Goal: Information Seeking & Learning: Learn about a topic

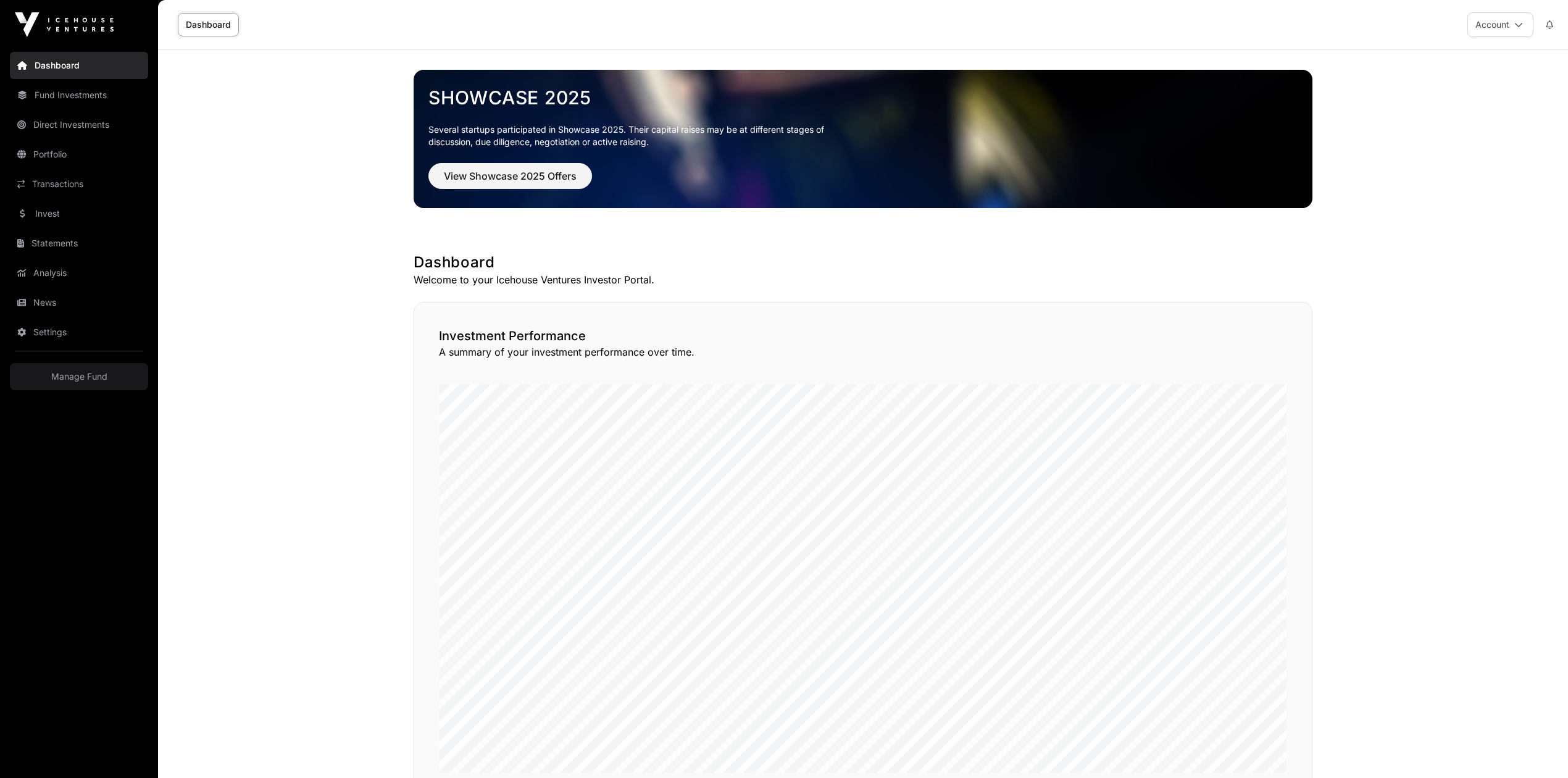
click at [96, 96] on link "Fund Investments" at bounding box center [79, 95] width 138 height 27
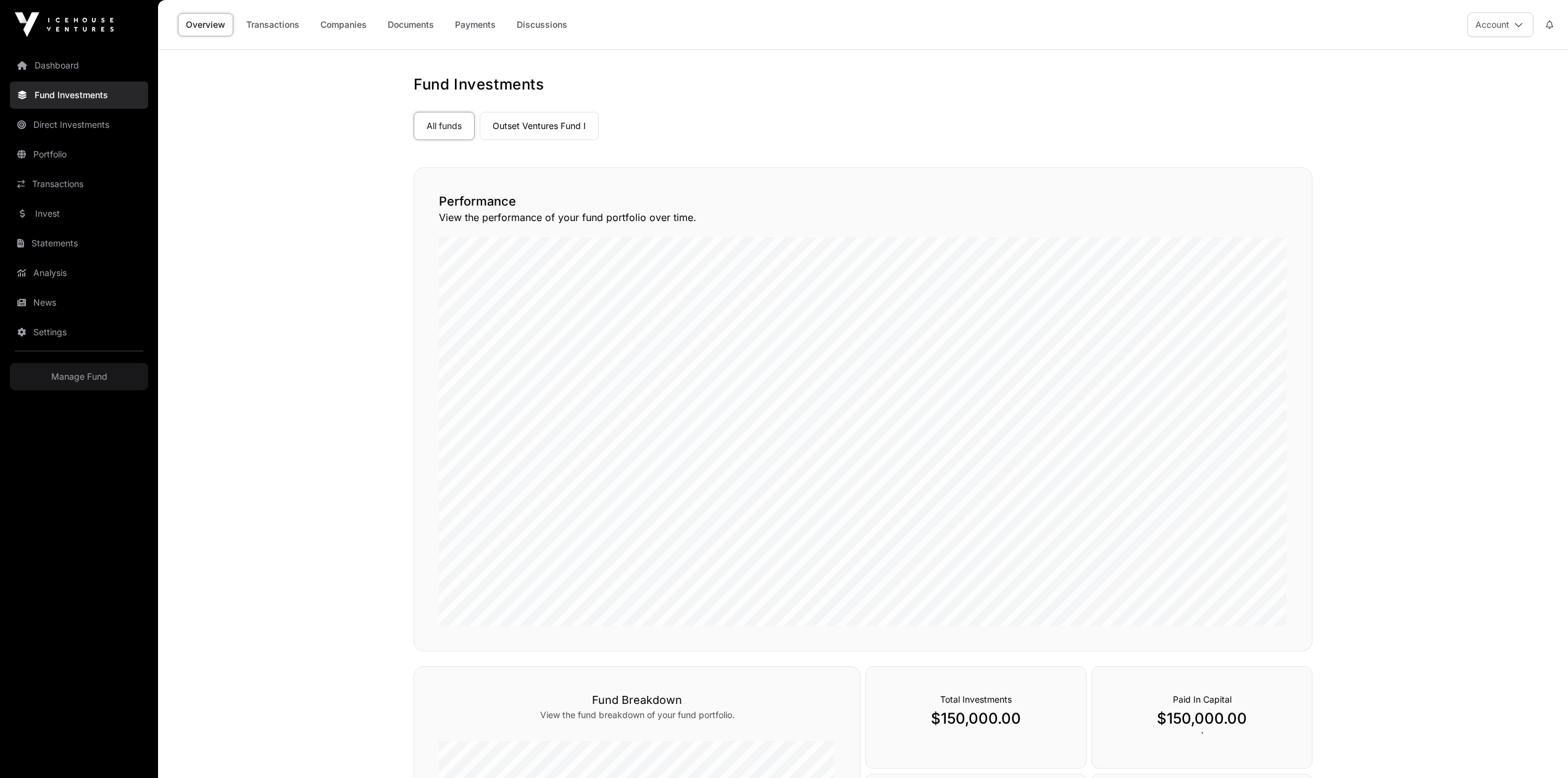
click at [561, 130] on link "Outset Ventures Fund I" at bounding box center [539, 126] width 119 height 29
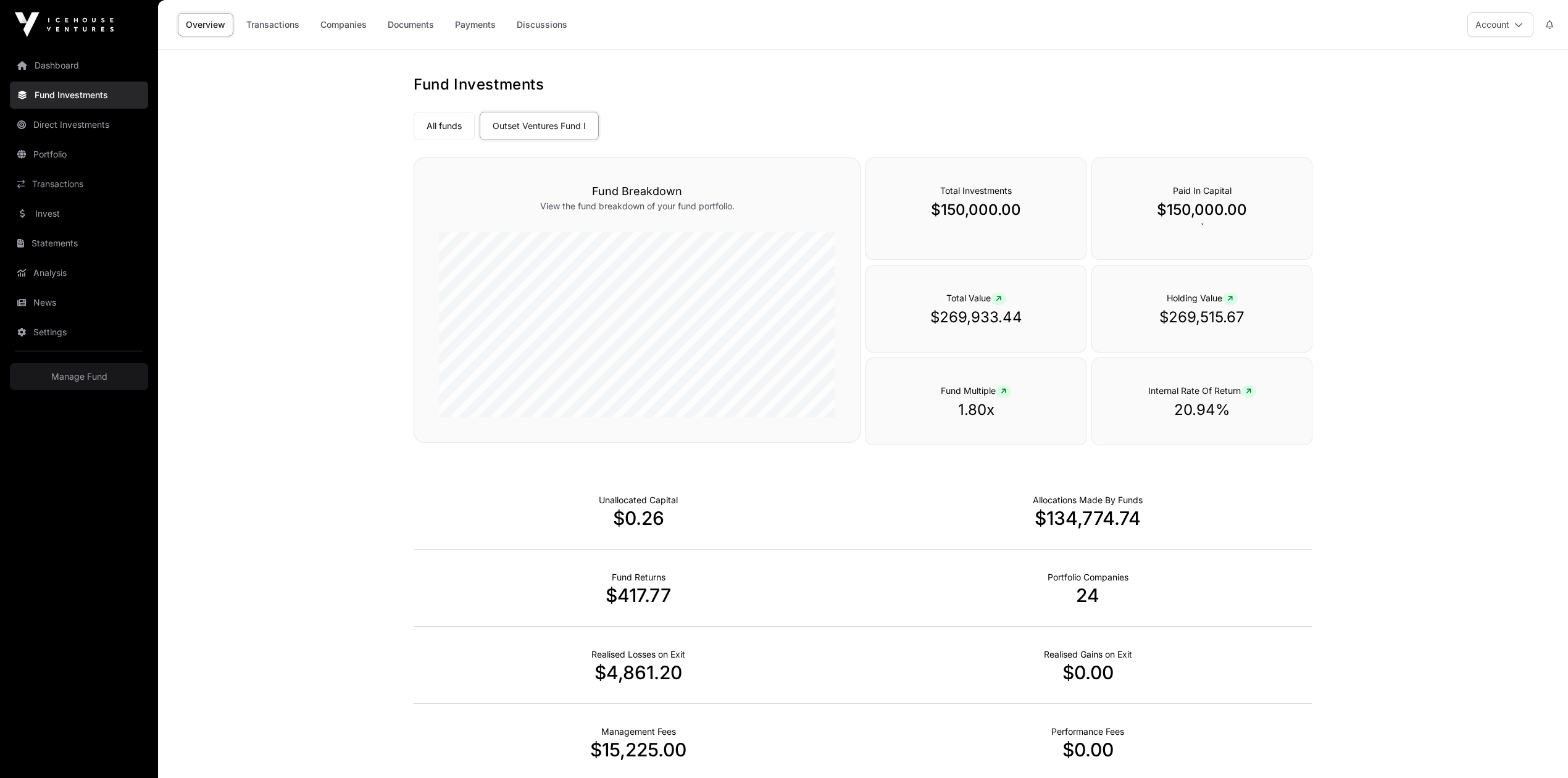
click at [359, 27] on link "Companies" at bounding box center [344, 25] width 63 height 24
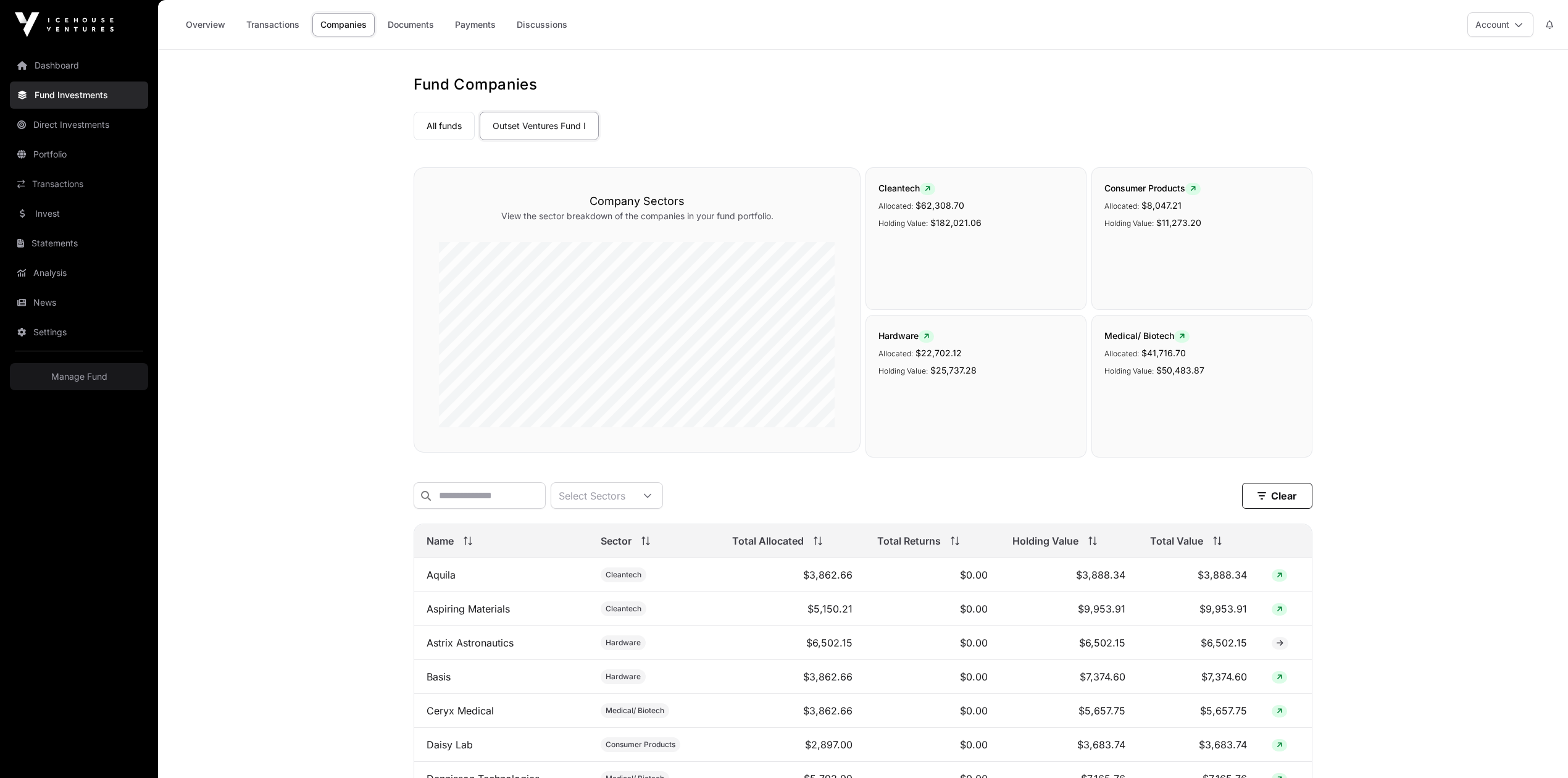
click at [1217, 548] on div "Total Value" at bounding box center [1199, 541] width 97 height 15
click at [206, 23] on link "Overview" at bounding box center [206, 25] width 56 height 24
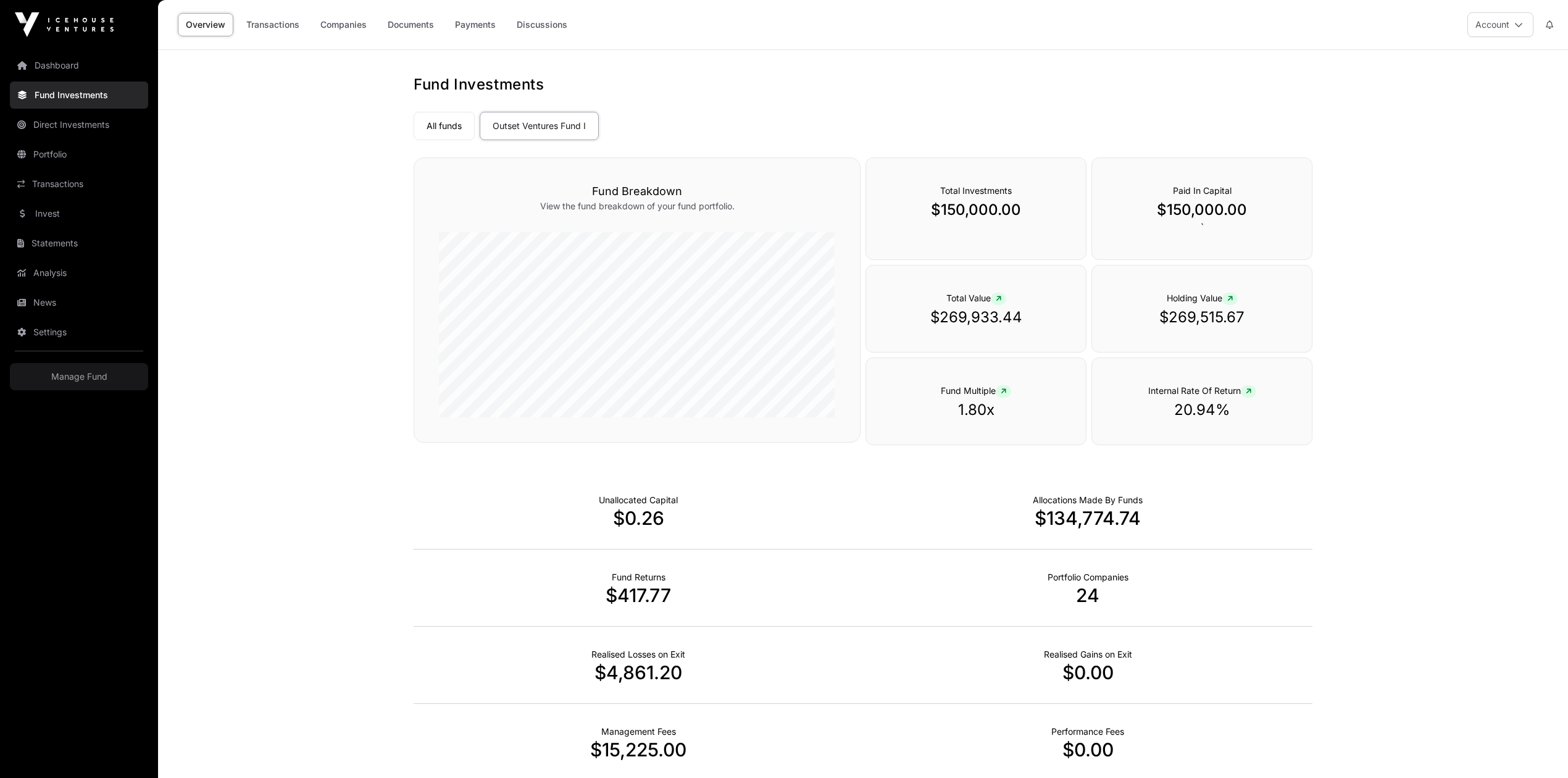
click at [342, 28] on link "Companies" at bounding box center [344, 25] width 63 height 24
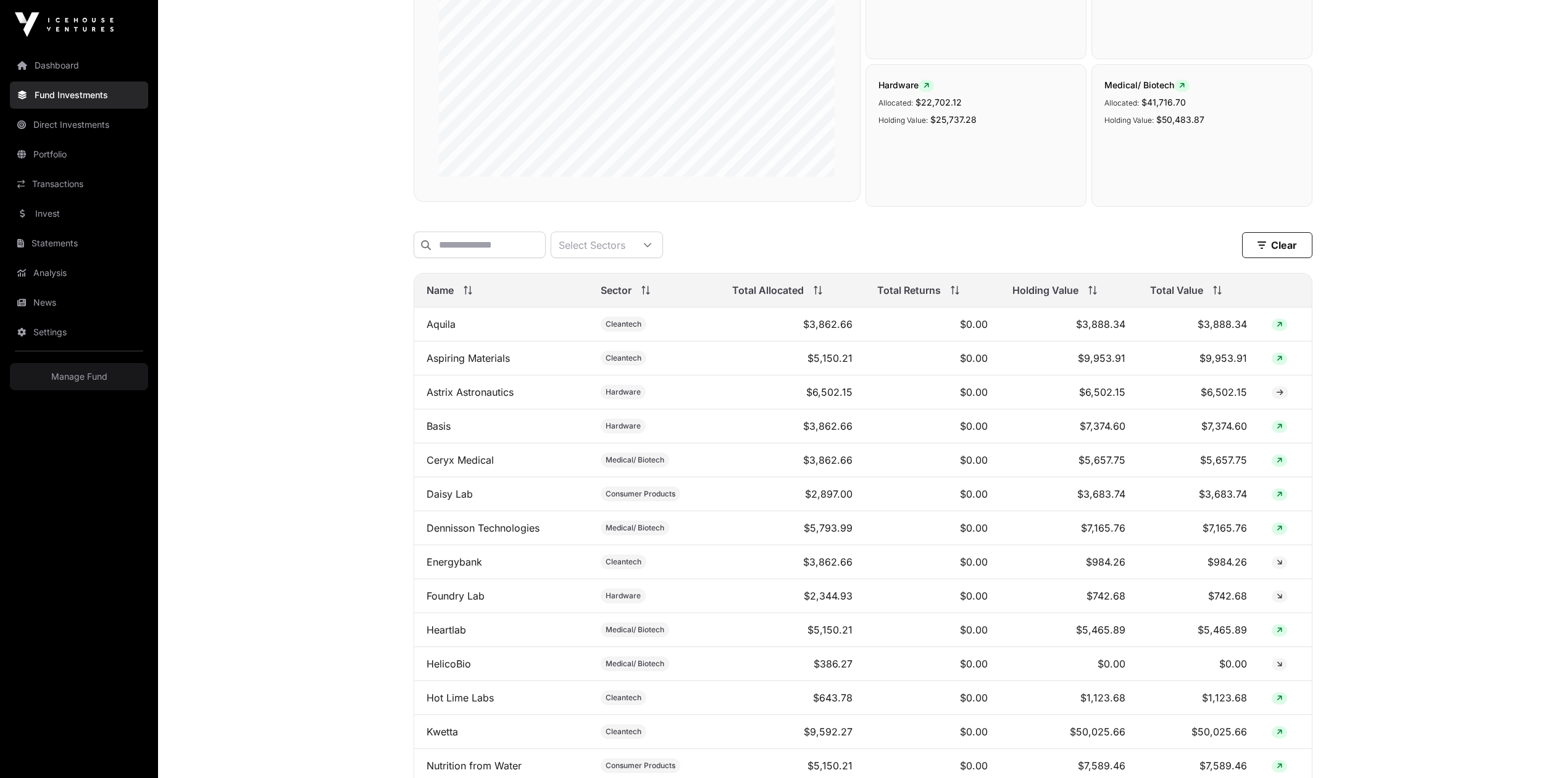
scroll to position [247, 0]
click at [1221, 298] on icon at bounding box center [1218, 294] width 9 height 9
